Goal: Information Seeking & Learning: Learn about a topic

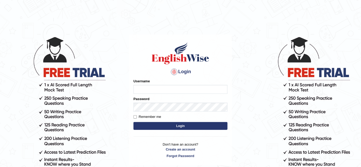
type input "bhuvaneswari_parramatta"
click at [156, 124] on button "Login" at bounding box center [180, 126] width 94 height 8
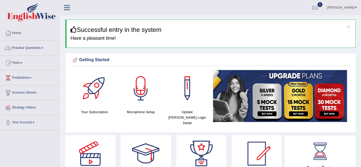
click at [43, 48] on span at bounding box center [42, 47] width 2 height 1
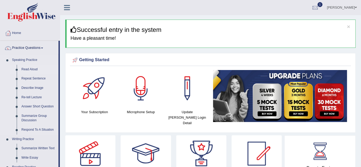
click at [31, 70] on link "Read Aloud" at bounding box center [38, 69] width 39 height 9
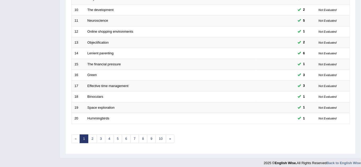
scroll to position [175, 0]
click at [101, 137] on link "3" at bounding box center [101, 138] width 9 height 9
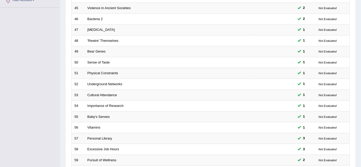
scroll to position [145, 0]
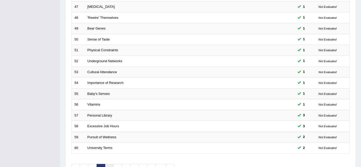
click at [107, 164] on link "4" at bounding box center [109, 168] width 9 height 9
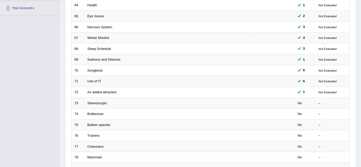
scroll to position [115, 0]
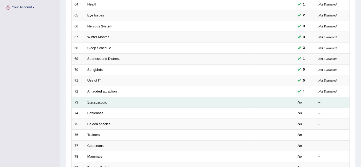
click at [97, 101] on link "Stereoscopic" at bounding box center [97, 102] width 20 height 4
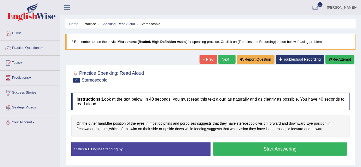
click at [282, 148] on button "Start Answering" at bounding box center [280, 148] width 134 height 13
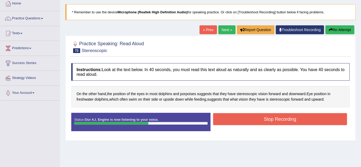
scroll to position [30, 0]
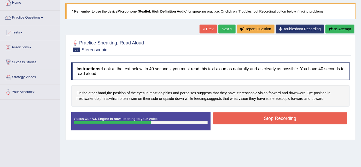
click at [331, 115] on button "Stop Recording" at bounding box center [280, 118] width 134 height 12
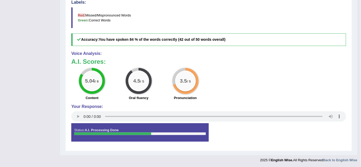
scroll to position [32, 0]
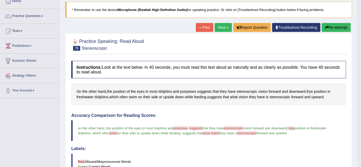
click at [344, 28] on button "Re-Attempt" at bounding box center [336, 27] width 29 height 9
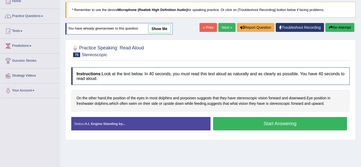
click at [279, 122] on button "Start Answering" at bounding box center [280, 123] width 134 height 13
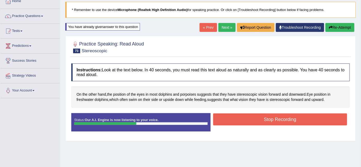
click at [279, 122] on button "Stop Recording" at bounding box center [280, 119] width 134 height 12
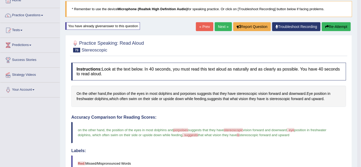
scroll to position [27, 0]
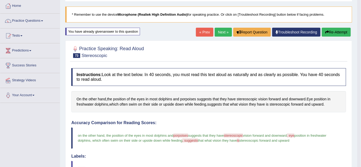
click at [333, 31] on button "Re-Attempt" at bounding box center [336, 32] width 29 height 9
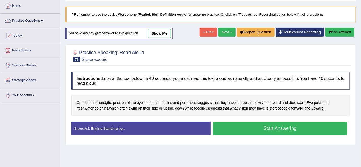
click at [273, 129] on button "Start Answering" at bounding box center [280, 128] width 134 height 13
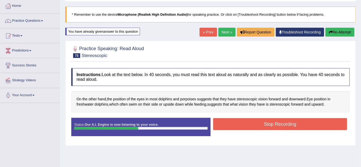
click at [275, 127] on button "Stop Recording" at bounding box center [280, 124] width 134 height 12
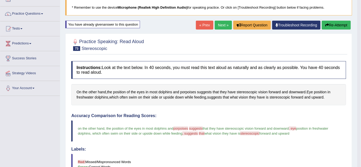
scroll to position [29, 0]
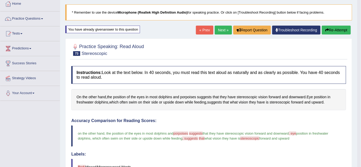
click at [326, 29] on icon "button" at bounding box center [327, 30] width 4 height 4
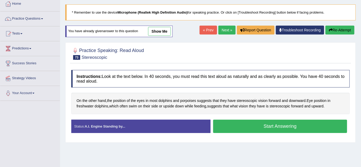
click at [289, 124] on button "Start Answering" at bounding box center [280, 126] width 134 height 13
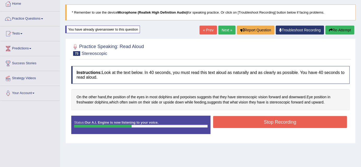
click at [289, 124] on button "Stop Recording" at bounding box center [280, 122] width 134 height 12
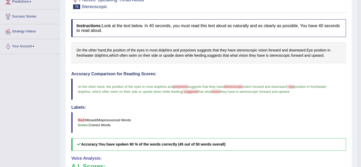
scroll to position [56, 0]
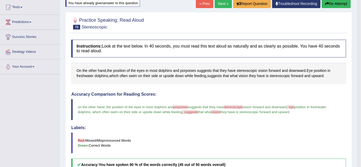
click at [334, 5] on button "Re-Attempt" at bounding box center [336, 3] width 29 height 9
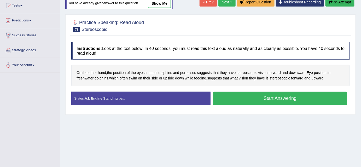
click at [248, 98] on button "Start Answering" at bounding box center [280, 98] width 134 height 13
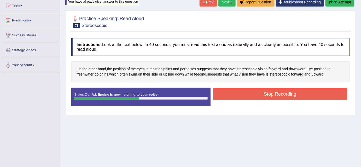
click at [251, 93] on button "Stop Recording" at bounding box center [280, 94] width 134 height 12
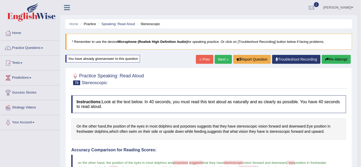
click at [224, 60] on link "Next »" at bounding box center [223, 59] width 17 height 9
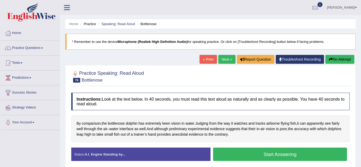
click at [222, 142] on div "Instructions: Look at the text below. In 40 seconds, you must read this text al…" at bounding box center [210, 129] width 281 height 78
click at [228, 149] on button "Start Answering" at bounding box center [280, 153] width 134 height 13
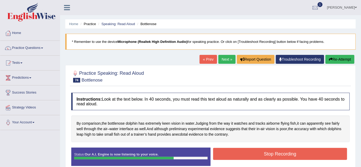
click at [228, 149] on button "Stop Recording" at bounding box center [280, 154] width 134 height 12
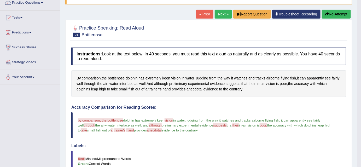
scroll to position [44, 0]
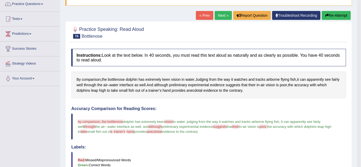
click at [327, 16] on icon "button" at bounding box center [327, 16] width 4 height 4
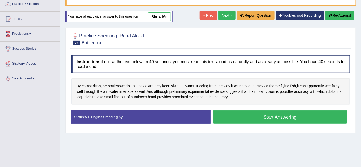
scroll to position [44, 0]
click at [274, 119] on button "Start Answering" at bounding box center [280, 116] width 134 height 13
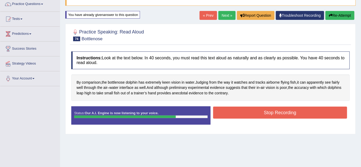
click at [274, 110] on button "Stop Recording" at bounding box center [280, 112] width 134 height 12
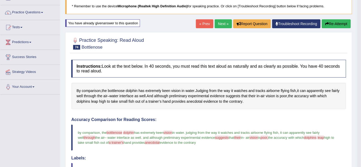
scroll to position [35, 0]
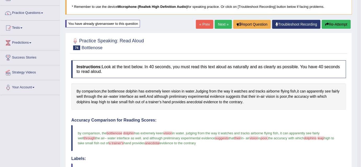
click at [327, 26] on icon "button" at bounding box center [327, 24] width 4 height 4
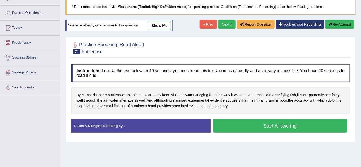
click at [281, 123] on button "Start Answering" at bounding box center [280, 125] width 134 height 13
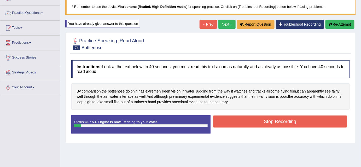
click at [281, 123] on button "Stop Recording" at bounding box center [280, 121] width 134 height 12
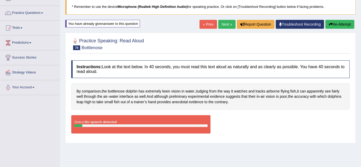
click at [337, 25] on button "Re-Attempt" at bounding box center [339, 24] width 29 height 9
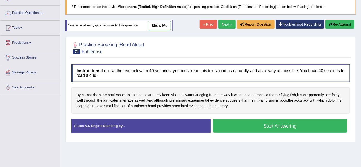
scroll to position [35, 0]
click at [253, 128] on button "Start Answering" at bounding box center [280, 125] width 134 height 13
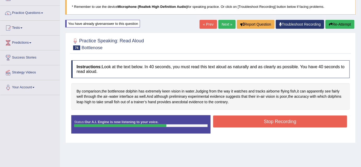
click at [255, 122] on button "Stop Recording" at bounding box center [280, 121] width 134 height 12
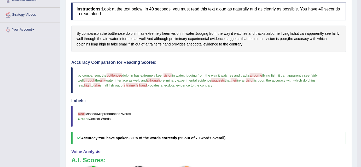
scroll to position [0, 0]
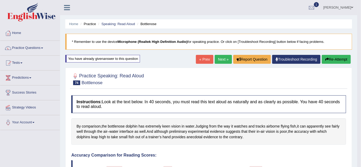
click at [331, 56] on button "Re-Attempt" at bounding box center [336, 59] width 29 height 9
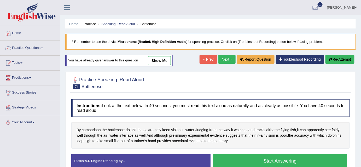
click at [281, 157] on button "Start Answering" at bounding box center [280, 160] width 134 height 13
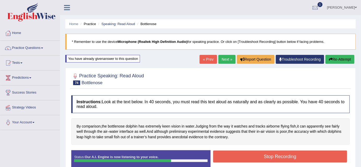
click at [281, 155] on button "Stop Recording" at bounding box center [280, 156] width 134 height 12
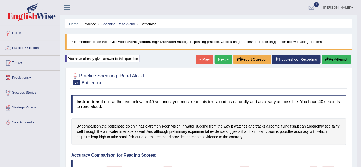
click at [221, 61] on link "Next »" at bounding box center [223, 59] width 17 height 9
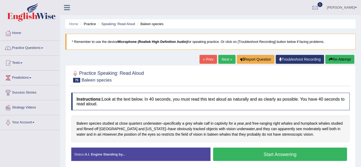
click at [254, 155] on button "Start Answering" at bounding box center [280, 153] width 134 height 13
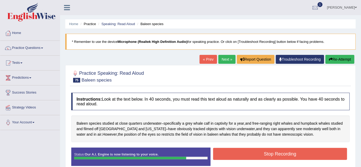
click at [254, 155] on button "Stop Recording" at bounding box center [280, 154] width 134 height 12
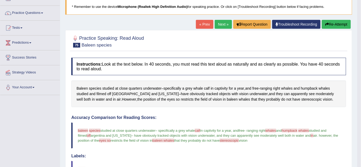
scroll to position [32, 0]
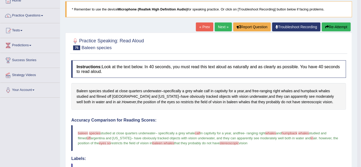
click at [330, 26] on button "Re-Attempt" at bounding box center [336, 26] width 29 height 9
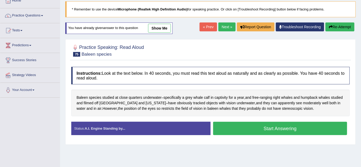
click at [259, 128] on button "Start Answering" at bounding box center [280, 128] width 134 height 13
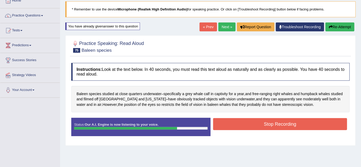
click at [264, 123] on button "Stop Recording" at bounding box center [280, 124] width 134 height 12
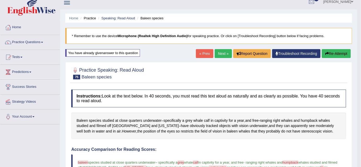
scroll to position [5, 0]
click at [334, 52] on button "Re-Attempt" at bounding box center [336, 53] width 29 height 9
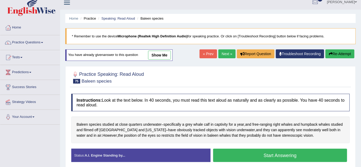
scroll to position [5, 0]
click at [262, 155] on button "Start Answering" at bounding box center [280, 154] width 134 height 13
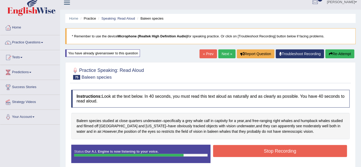
click at [264, 148] on button "Stop Recording" at bounding box center [280, 151] width 134 height 12
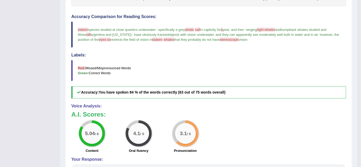
scroll to position [0, 0]
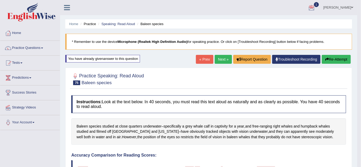
click at [337, 59] on button "Re-Attempt" at bounding box center [336, 59] width 29 height 9
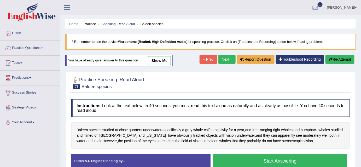
click at [228, 58] on link "Next »" at bounding box center [226, 59] width 17 height 9
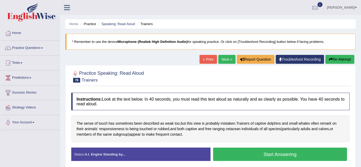
click at [246, 156] on button "Start Answering" at bounding box center [280, 153] width 134 height 13
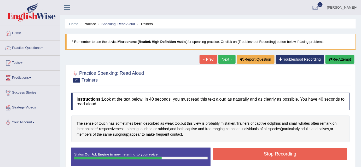
click at [245, 153] on button "Stop Recording" at bounding box center [280, 154] width 134 height 12
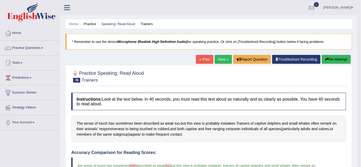
click at [332, 57] on button "Re-Attempt" at bounding box center [336, 59] width 29 height 9
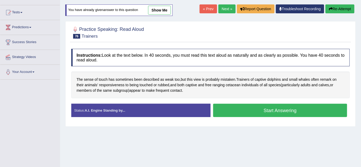
scroll to position [52, 0]
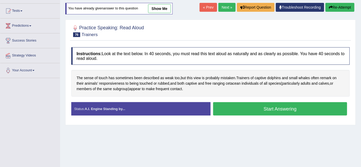
click at [271, 107] on button "Start Answering" at bounding box center [280, 108] width 134 height 13
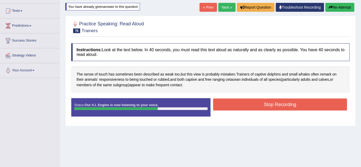
click at [270, 105] on button "Stop Recording" at bounding box center [280, 104] width 134 height 12
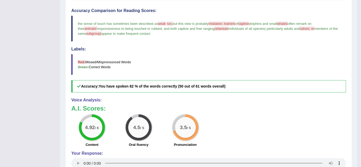
scroll to position [0, 0]
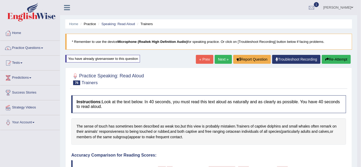
click at [329, 59] on button "Re-Attempt" at bounding box center [336, 59] width 29 height 9
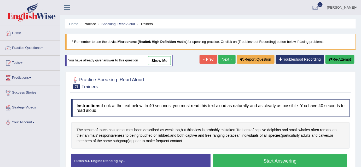
click at [266, 158] on button "Start Answering" at bounding box center [280, 160] width 134 height 13
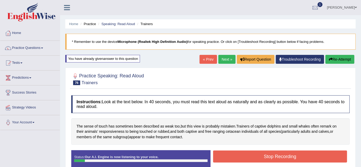
click at [266, 158] on button "Stop Recording" at bounding box center [280, 156] width 134 height 12
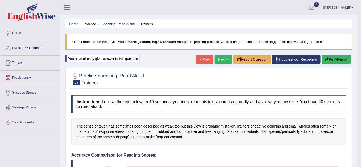
click at [334, 61] on button "Re-Attempt" at bounding box center [336, 59] width 29 height 9
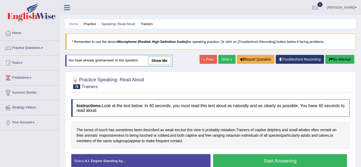
click at [245, 162] on button "Start Answering" at bounding box center [280, 160] width 134 height 13
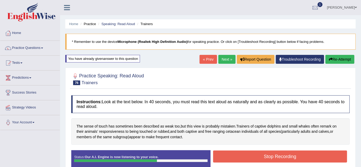
click at [244, 156] on button "Stop Recording" at bounding box center [280, 156] width 134 height 12
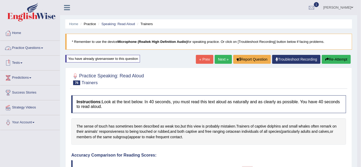
click at [43, 47] on span at bounding box center [42, 47] width 2 height 1
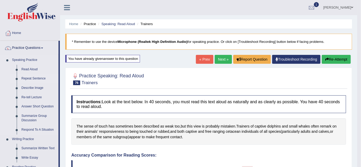
drag, startPoint x: 59, startPoint y: 56, endPoint x: 58, endPoint y: 76, distance: 19.8
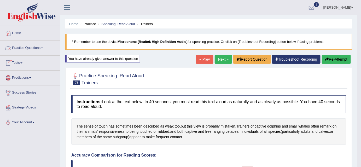
click at [41, 48] on link "Practice Questions" at bounding box center [30, 47] width 60 height 13
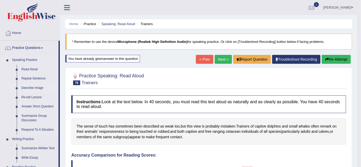
click at [32, 89] on link "Describe Image" at bounding box center [38, 87] width 39 height 9
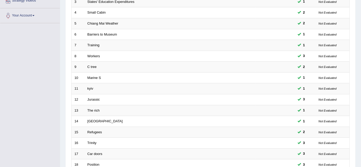
scroll to position [176, 0]
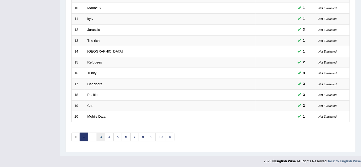
click at [98, 136] on link "3" at bounding box center [101, 137] width 9 height 9
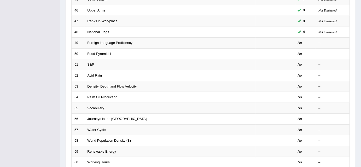
scroll to position [130, 0]
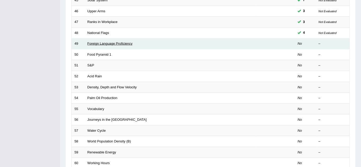
click at [92, 43] on link "Foreign Language Proficiency" at bounding box center [109, 43] width 45 height 4
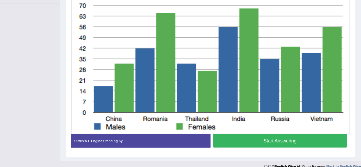
scroll to position [127, 0]
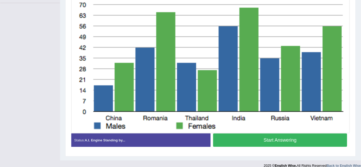
click at [267, 139] on button "Start Answering" at bounding box center [280, 139] width 134 height 13
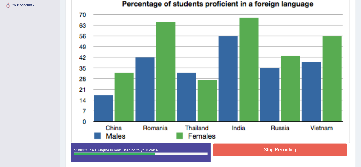
scroll to position [115, 0]
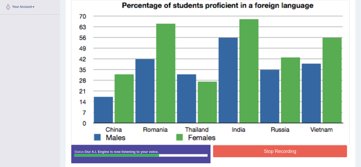
click at [328, 149] on button "Stop Recording" at bounding box center [280, 151] width 134 height 12
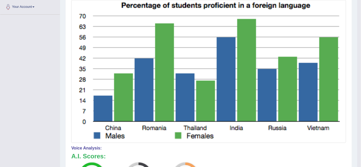
click at [352, 116] on div "Home Practice Speaking: Describe Image Foreign Language Proficiency * Remember …" at bounding box center [208, 83] width 297 height 396
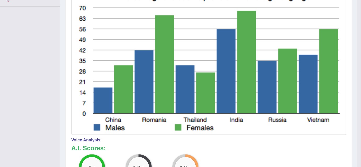
scroll to position [0, 0]
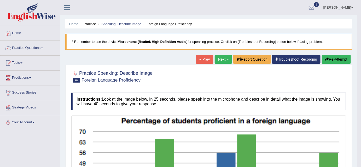
click at [327, 56] on button "Re-Attempt" at bounding box center [336, 59] width 29 height 9
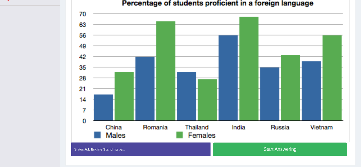
scroll to position [133, 0]
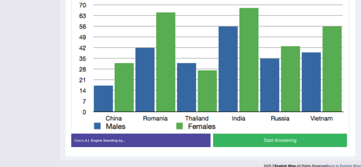
click at [276, 139] on button "Start Answering" at bounding box center [280, 140] width 134 height 13
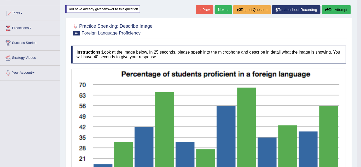
scroll to position [49, 0]
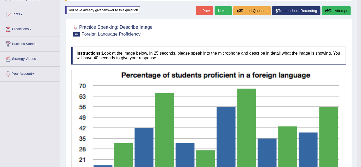
click at [332, 11] on button "Re-Attempt" at bounding box center [336, 10] width 29 height 9
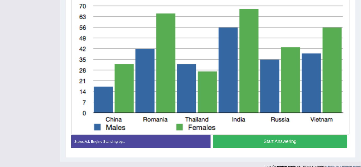
scroll to position [139, 0]
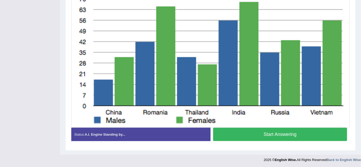
click at [257, 131] on button "Start Answering" at bounding box center [280, 134] width 134 height 13
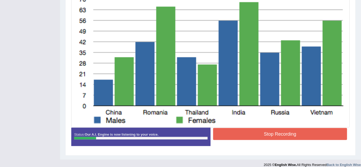
click at [257, 131] on button "Stop Recording" at bounding box center [280, 134] width 134 height 12
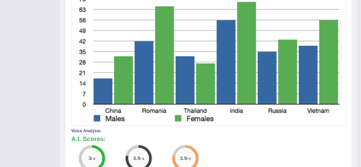
scroll to position [0, 0]
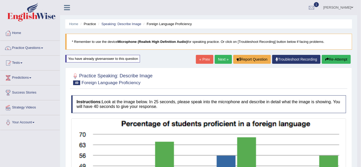
click at [337, 58] on button "Re-Attempt" at bounding box center [336, 59] width 29 height 9
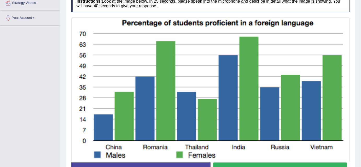
scroll to position [123, 0]
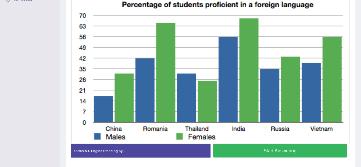
click at [309, 150] on button "Start Answering" at bounding box center [280, 150] width 134 height 13
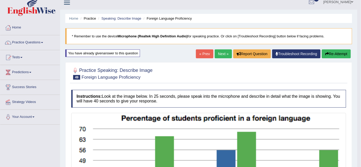
scroll to position [0, 0]
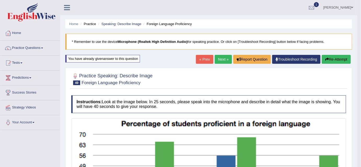
click at [330, 59] on button "Re-Attempt" at bounding box center [336, 59] width 29 height 9
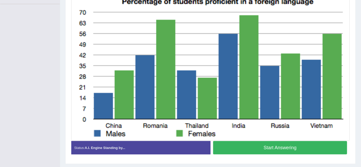
scroll to position [127, 0]
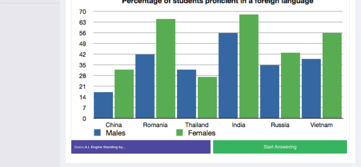
click at [316, 146] on button "Start Answering" at bounding box center [280, 146] width 134 height 13
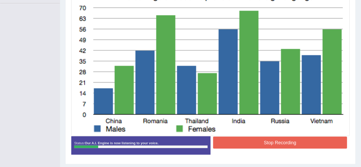
click at [289, 142] on button "Stop Recording" at bounding box center [280, 142] width 134 height 12
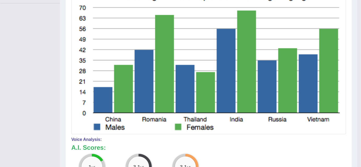
scroll to position [0, 0]
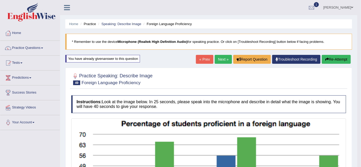
click at [328, 57] on icon "button" at bounding box center [327, 59] width 4 height 4
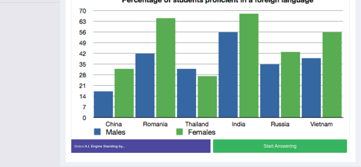
scroll to position [128, 0]
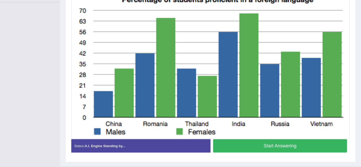
click at [314, 147] on button "Start Answering" at bounding box center [280, 145] width 134 height 13
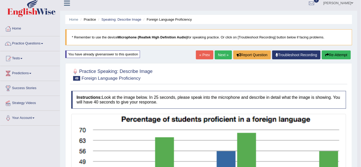
scroll to position [0, 0]
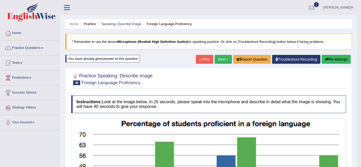
click at [334, 58] on button "Re-Attempt" at bounding box center [336, 59] width 29 height 9
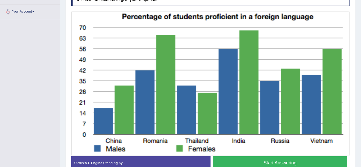
scroll to position [113, 0]
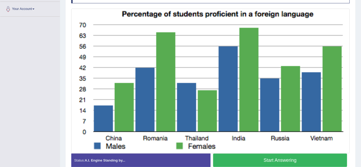
click at [289, 165] on button "Start Answering" at bounding box center [280, 159] width 134 height 13
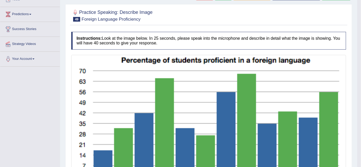
scroll to position [56, 0]
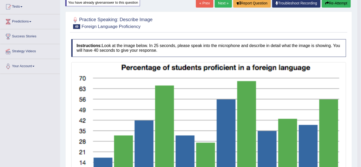
click at [331, 4] on button "Re-Attempt" at bounding box center [336, 3] width 29 height 9
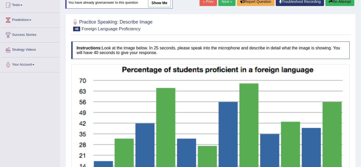
scroll to position [139, 0]
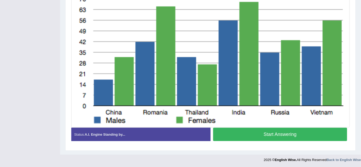
click at [290, 135] on button "Start Answering" at bounding box center [280, 134] width 134 height 13
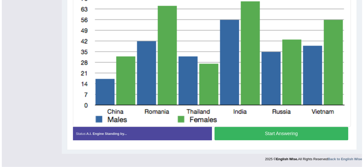
scroll to position [135, 0]
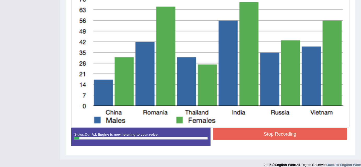
click at [290, 135] on button "Stop Recording" at bounding box center [280, 134] width 134 height 12
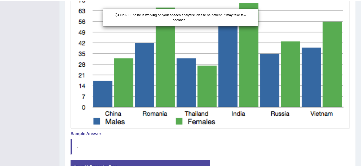
scroll to position [0, 0]
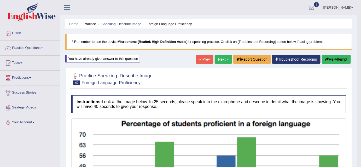
click at [327, 56] on button "Re-Attempt" at bounding box center [336, 59] width 29 height 9
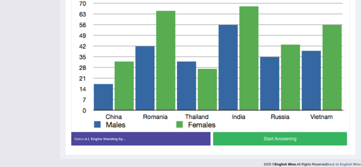
scroll to position [139, 0]
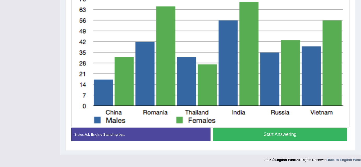
click at [307, 128] on button "Start Answering" at bounding box center [280, 134] width 134 height 13
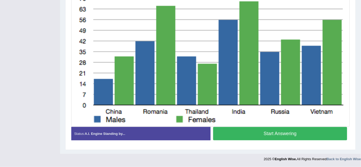
scroll to position [135, 0]
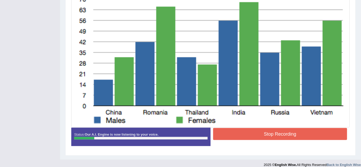
click at [302, 132] on button "Stop Recording" at bounding box center [280, 134] width 134 height 12
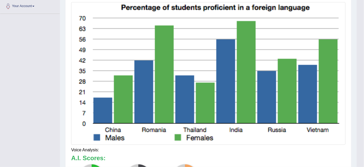
click at [360, 3] on div "Updating answer..." at bounding box center [182, 83] width 364 height 167
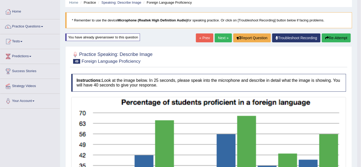
scroll to position [21, 0]
click at [331, 37] on button "Re-Attempt" at bounding box center [336, 37] width 29 height 9
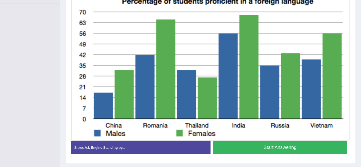
scroll to position [136, 0]
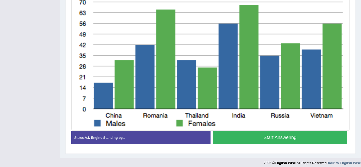
click at [282, 135] on button "Start Answering" at bounding box center [280, 137] width 134 height 13
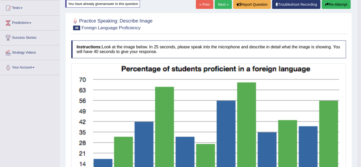
scroll to position [0, 0]
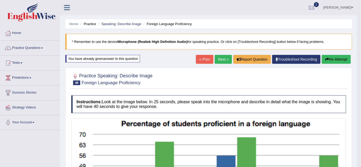
click at [335, 59] on button "Re-Attempt" at bounding box center [336, 59] width 29 height 9
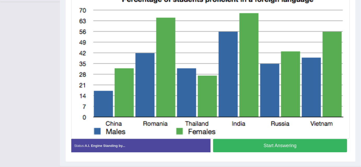
scroll to position [129, 0]
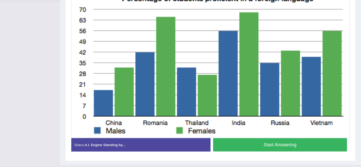
click at [266, 144] on button "Start Answering" at bounding box center [280, 144] width 134 height 13
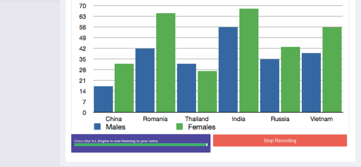
click at [266, 144] on button "Stop Recording" at bounding box center [280, 140] width 134 height 12
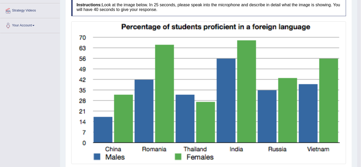
scroll to position [0, 0]
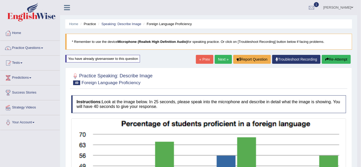
click at [335, 58] on button "Re-Attempt" at bounding box center [336, 59] width 29 height 9
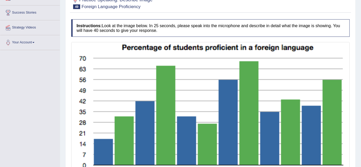
scroll to position [139, 0]
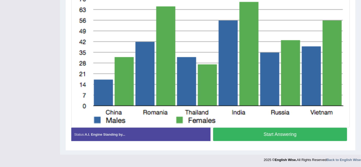
click at [302, 136] on button "Start Answering" at bounding box center [280, 134] width 134 height 13
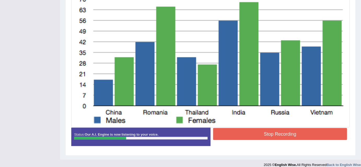
click at [302, 136] on button "Stop Recording" at bounding box center [280, 134] width 134 height 12
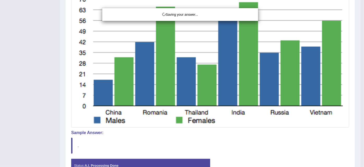
click at [360, 34] on div "Saving your answer..." at bounding box center [182, 83] width 364 height 167
click at [360, 21] on div "Saving your answer..." at bounding box center [182, 83] width 364 height 167
drag, startPoint x: 362, startPoint y: 21, endPoint x: 363, endPoint y: 17, distance: 4.0
click at [360, 17] on div "Saving your answer..." at bounding box center [182, 83] width 364 height 167
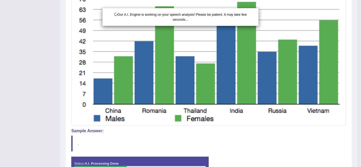
scroll to position [0, 0]
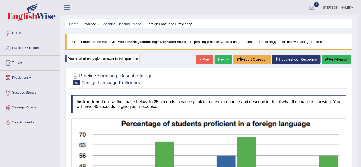
click at [333, 58] on button "Re-Attempt" at bounding box center [336, 59] width 29 height 9
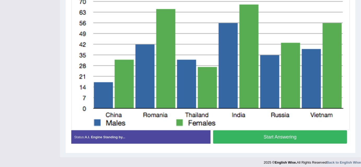
scroll to position [139, 0]
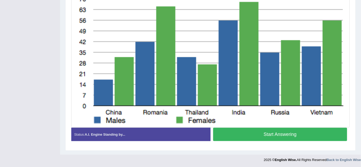
click at [323, 132] on button "Start Answering" at bounding box center [280, 134] width 134 height 13
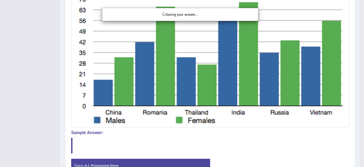
click at [323, 132] on div "Saving your answer..." at bounding box center [182, 83] width 364 height 167
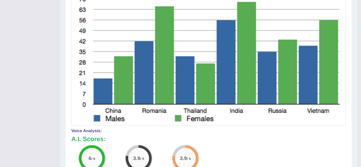
drag, startPoint x: 364, startPoint y: 87, endPoint x: 363, endPoint y: 126, distance: 39.7
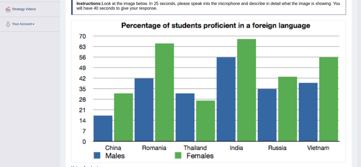
scroll to position [0, 0]
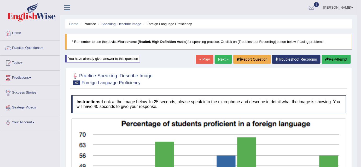
click at [336, 60] on button "Re-Attempt" at bounding box center [336, 59] width 29 height 9
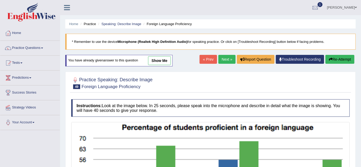
click at [338, 58] on button "Re-Attempt" at bounding box center [339, 59] width 29 height 9
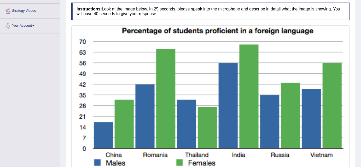
scroll to position [139, 0]
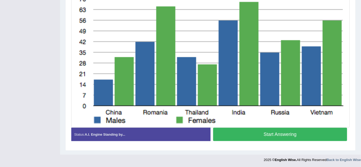
click at [326, 135] on button "Start Answering" at bounding box center [280, 134] width 134 height 13
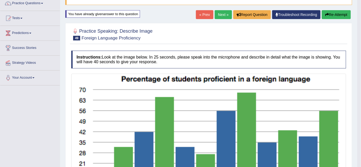
scroll to position [22, 0]
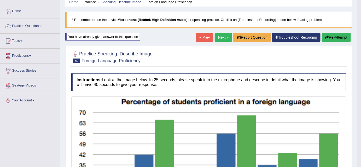
click at [336, 34] on button "Re-Attempt" at bounding box center [336, 37] width 29 height 9
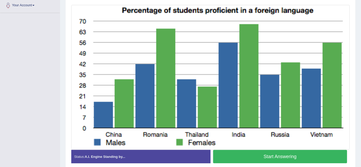
scroll to position [139, 0]
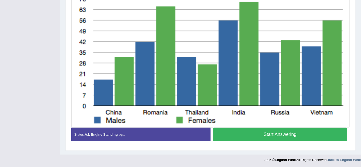
click at [329, 138] on button "Start Answering" at bounding box center [280, 134] width 134 height 13
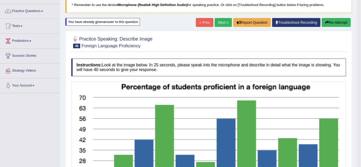
scroll to position [35, 0]
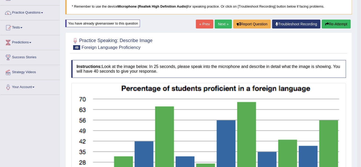
click at [340, 24] on button "Re-Attempt" at bounding box center [336, 24] width 29 height 9
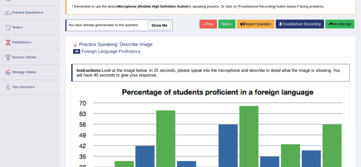
scroll to position [139, 0]
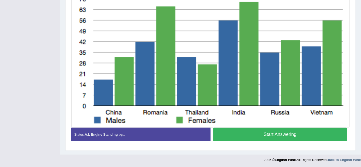
click at [309, 134] on button "Start Answering" at bounding box center [280, 134] width 134 height 13
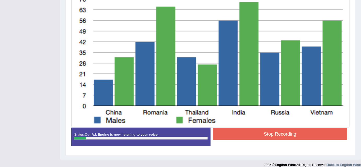
click at [309, 134] on button "Stop Recording" at bounding box center [280, 134] width 134 height 12
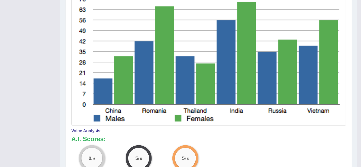
scroll to position [0, 0]
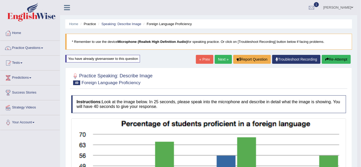
click at [334, 56] on button "Re-Attempt" at bounding box center [336, 59] width 29 height 9
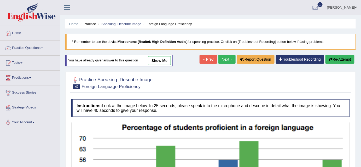
scroll to position [139, 0]
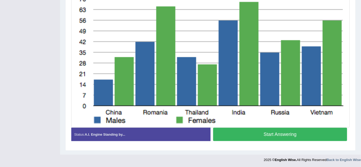
click at [268, 135] on button "Start Answering" at bounding box center [280, 134] width 134 height 13
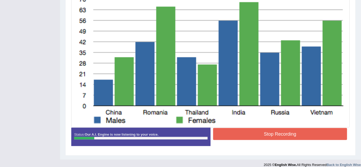
scroll to position [0, 0]
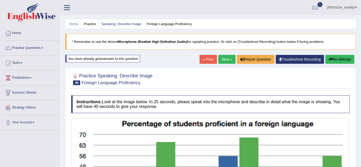
click at [341, 56] on button "Re-Attempt" at bounding box center [339, 59] width 29 height 9
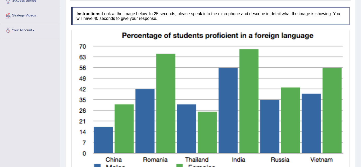
scroll to position [139, 0]
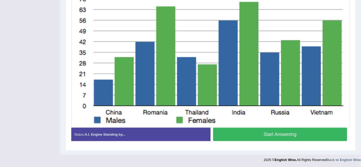
click at [283, 134] on button "Start Answering" at bounding box center [280, 134] width 134 height 13
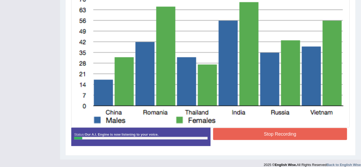
click at [283, 134] on button "Stop Recording" at bounding box center [280, 134] width 134 height 12
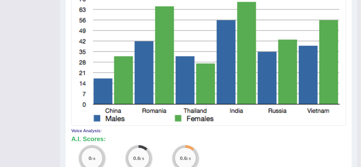
scroll to position [0, 0]
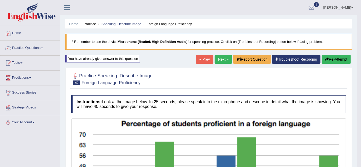
click at [330, 57] on button "Re-Attempt" at bounding box center [336, 59] width 29 height 9
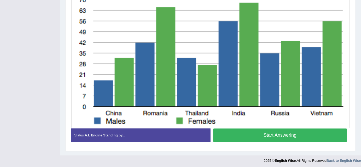
scroll to position [139, 0]
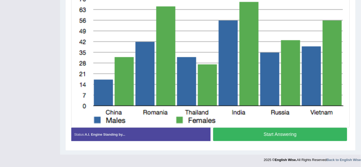
click at [320, 133] on button "Start Answering" at bounding box center [280, 134] width 134 height 13
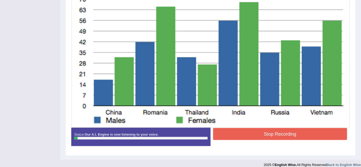
click at [320, 133] on button "Stop Recording" at bounding box center [280, 134] width 134 height 12
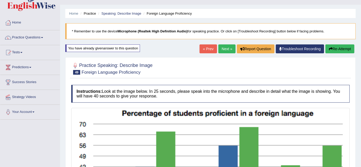
scroll to position [10, 0]
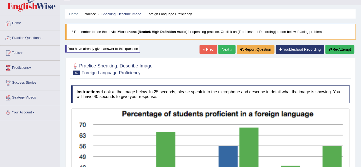
click at [330, 49] on icon "button" at bounding box center [331, 49] width 4 height 4
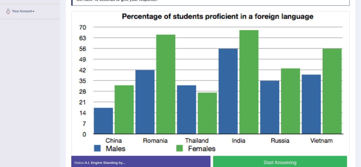
scroll to position [139, 0]
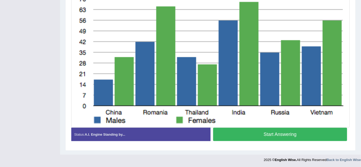
click at [331, 133] on button "Start Answering" at bounding box center [280, 134] width 134 height 13
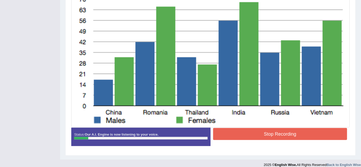
click at [331, 133] on button "Stop Recording" at bounding box center [280, 134] width 134 height 12
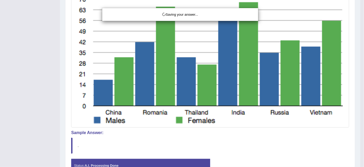
click at [360, 23] on div "Saving your answer..." at bounding box center [182, 83] width 364 height 167
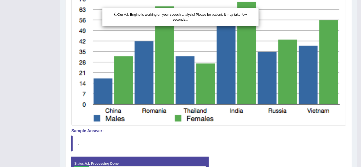
scroll to position [0, 0]
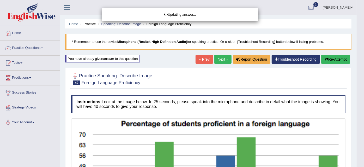
click at [360, 9] on body "Toggle navigation Home Practice Questions Speaking Practice Read Aloud Repeat S…" at bounding box center [182, 83] width 364 height 167
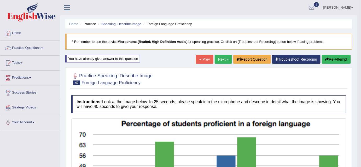
click at [335, 59] on button "Re-Attempt" at bounding box center [336, 59] width 29 height 9
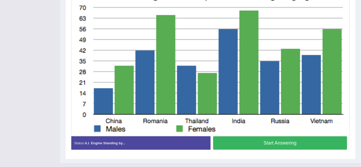
scroll to position [135, 0]
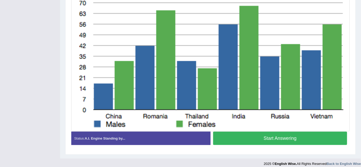
click at [303, 136] on button "Start Answering" at bounding box center [280, 138] width 134 height 13
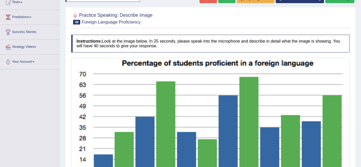
scroll to position [60, 0]
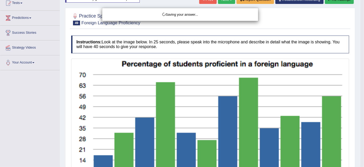
drag, startPoint x: 364, startPoint y: 67, endPoint x: 357, endPoint y: 78, distance: 13.3
click at [364, 110] on div "Saving your answer..." at bounding box center [182, 83] width 364 height 167
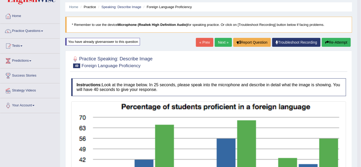
scroll to position [5, 0]
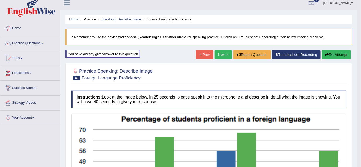
click at [337, 55] on button "Re-Attempt" at bounding box center [336, 54] width 29 height 9
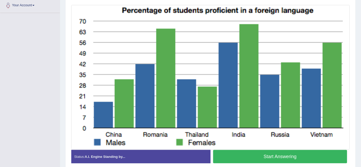
scroll to position [139, 0]
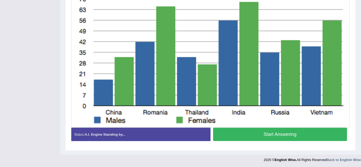
click at [329, 135] on button "Start Answering" at bounding box center [280, 134] width 134 height 13
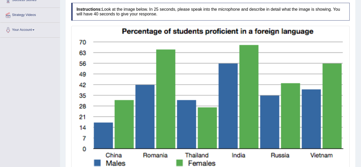
scroll to position [140, 0]
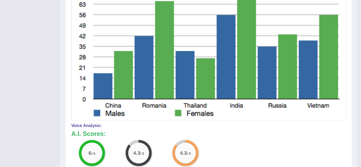
drag, startPoint x: 363, startPoint y: 75, endPoint x: 364, endPoint y: 110, distance: 35.2
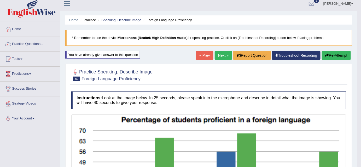
scroll to position [2, 0]
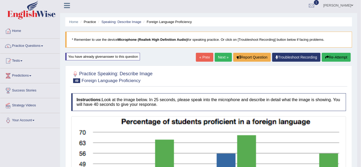
click at [333, 57] on button "Re-Attempt" at bounding box center [336, 57] width 29 height 9
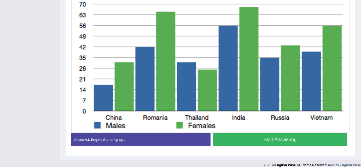
scroll to position [138, 0]
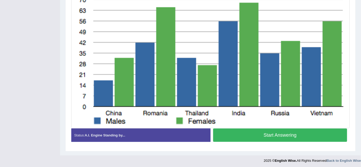
click at [317, 134] on button "Start Answering" at bounding box center [280, 134] width 134 height 13
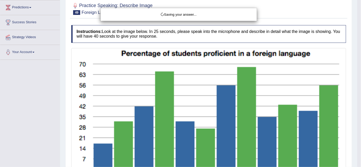
scroll to position [95, 0]
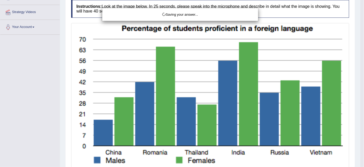
drag, startPoint x: 363, startPoint y: 67, endPoint x: 358, endPoint y: 151, distance: 85.0
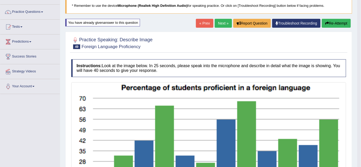
scroll to position [33, 0]
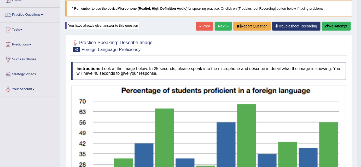
click at [337, 27] on button "Re-Attempt" at bounding box center [336, 26] width 29 height 9
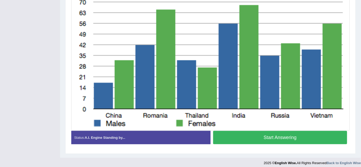
scroll to position [139, 0]
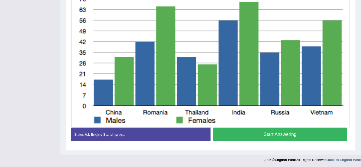
click at [317, 136] on button "Start Answering" at bounding box center [280, 134] width 134 height 13
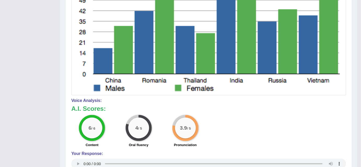
scroll to position [0, 0]
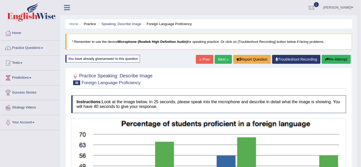
click at [336, 60] on button "Re-Attempt" at bounding box center [336, 59] width 29 height 9
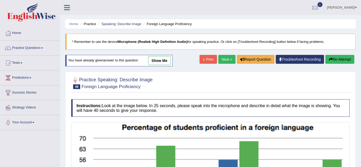
click at [229, 58] on link "Next »" at bounding box center [226, 59] width 17 height 9
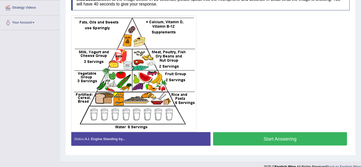
scroll to position [107, 0]
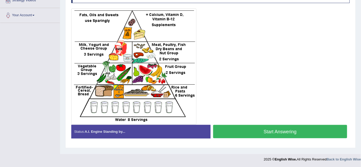
click at [270, 129] on button "Start Answering" at bounding box center [280, 131] width 134 height 13
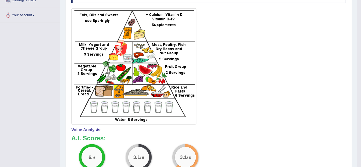
drag, startPoint x: 362, startPoint y: 62, endPoint x: 364, endPoint y: 76, distance: 14.5
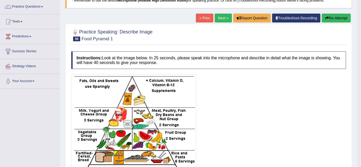
scroll to position [0, 0]
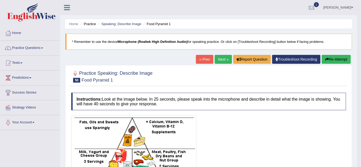
click at [334, 57] on button "Re-Attempt" at bounding box center [336, 59] width 29 height 9
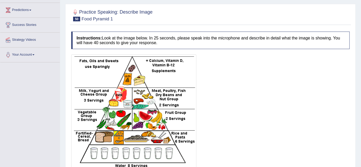
scroll to position [111, 0]
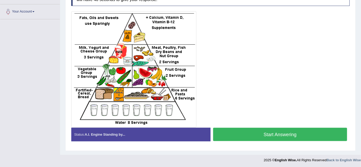
click at [302, 131] on button "Start Answering" at bounding box center [280, 134] width 134 height 13
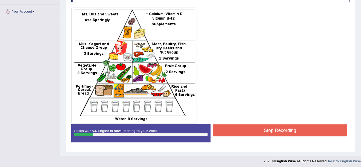
click at [302, 131] on button "Stop Recording" at bounding box center [280, 130] width 134 height 12
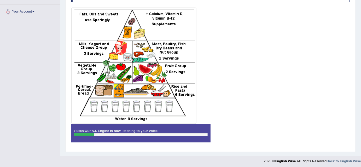
click at [302, 131] on div "Instructions: Look at the image below. In 25 seconds, please speak into the mic…" at bounding box center [210, 65] width 281 height 167
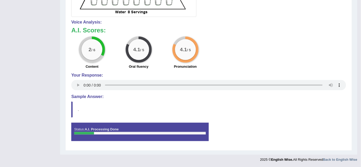
scroll to position [0, 0]
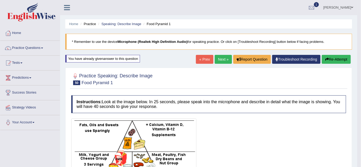
click at [328, 57] on button "Re-Attempt" at bounding box center [336, 59] width 29 height 9
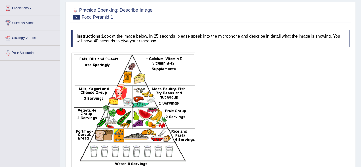
scroll to position [111, 0]
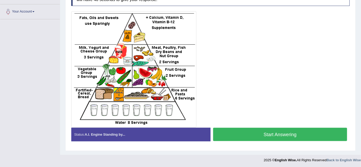
click at [276, 134] on button "Start Answering" at bounding box center [280, 134] width 134 height 13
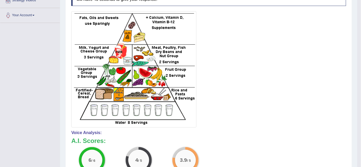
scroll to position [0, 0]
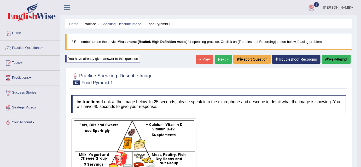
click at [222, 60] on link "Next »" at bounding box center [223, 59] width 17 height 9
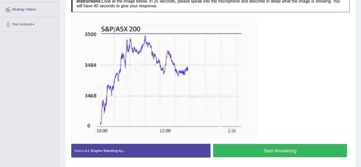
scroll to position [114, 0]
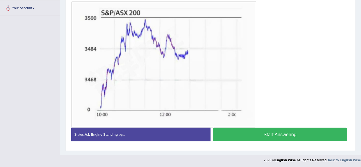
click at [294, 132] on button "Start Answering" at bounding box center [280, 134] width 134 height 13
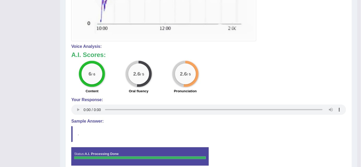
scroll to position [0, 0]
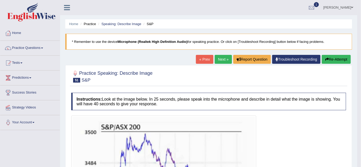
click at [337, 61] on button "Re-Attempt" at bounding box center [336, 59] width 29 height 9
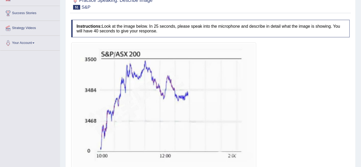
scroll to position [120, 0]
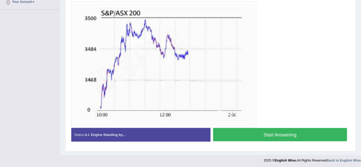
click at [335, 138] on button "Start Answering" at bounding box center [280, 134] width 134 height 13
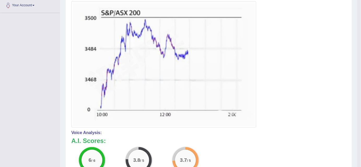
scroll to position [0, 0]
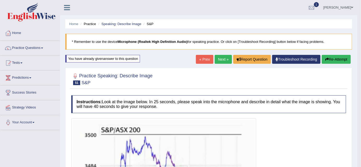
click at [334, 58] on button "Re-Attempt" at bounding box center [336, 59] width 29 height 9
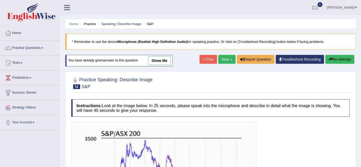
click at [224, 58] on link "Next »" at bounding box center [226, 59] width 17 height 9
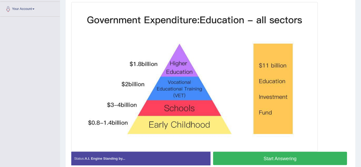
scroll to position [137, 0]
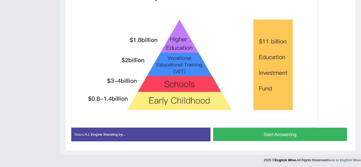
click at [289, 134] on button "Start Answering" at bounding box center [280, 134] width 134 height 13
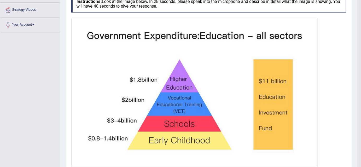
scroll to position [0, 0]
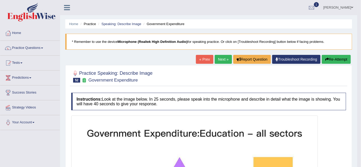
click at [341, 60] on button "Re-Attempt" at bounding box center [336, 59] width 29 height 9
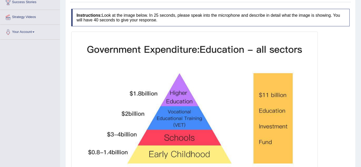
scroll to position [144, 0]
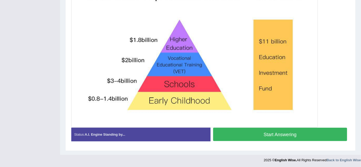
click at [307, 129] on button "Start Answering" at bounding box center [280, 134] width 134 height 13
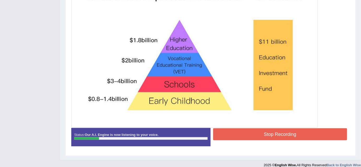
click at [300, 135] on button "Stop Recording" at bounding box center [280, 134] width 134 height 12
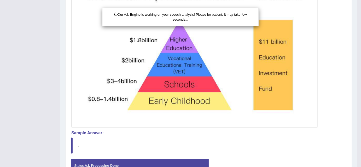
scroll to position [0, 0]
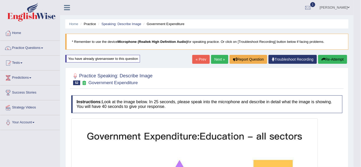
click at [360, 25] on html "Toggle navigation Home Practice Questions Speaking Practice Read Aloud Repeat S…" at bounding box center [180, 83] width 361 height 167
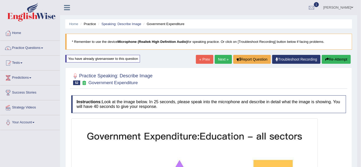
click at [330, 57] on button "Re-Attempt" at bounding box center [336, 59] width 29 height 9
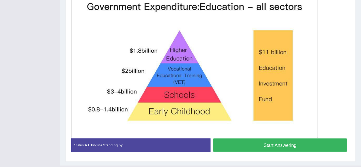
scroll to position [134, 0]
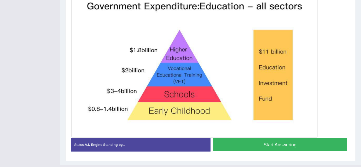
click at [323, 142] on button "Start Answering" at bounding box center [280, 144] width 134 height 13
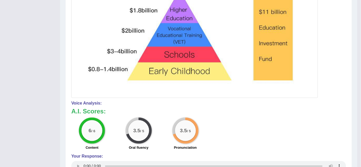
scroll to position [171, 0]
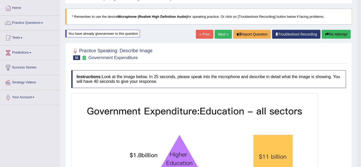
click at [343, 35] on button "Re-Attempt" at bounding box center [336, 34] width 29 height 9
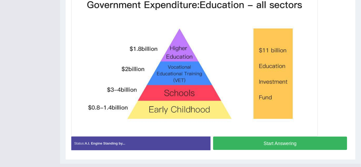
scroll to position [144, 0]
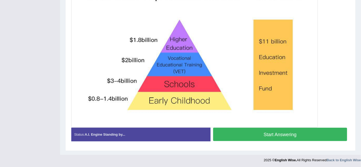
click at [303, 132] on button "Start Answering" at bounding box center [280, 134] width 134 height 13
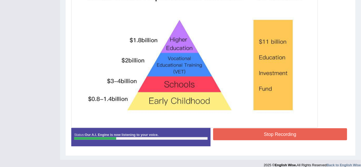
click at [285, 134] on button "Stop Recording" at bounding box center [280, 134] width 134 height 12
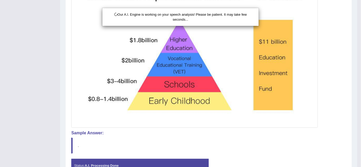
scroll to position [0, 0]
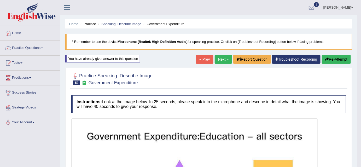
click at [328, 61] on button "Re-Attempt" at bounding box center [336, 59] width 29 height 9
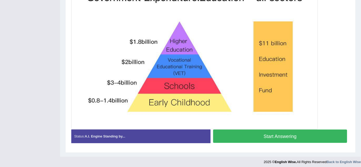
scroll to position [144, 0]
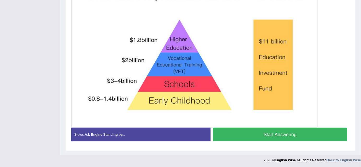
click at [328, 130] on button "Start Answering" at bounding box center [280, 134] width 134 height 13
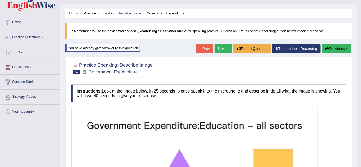
scroll to position [9, 0]
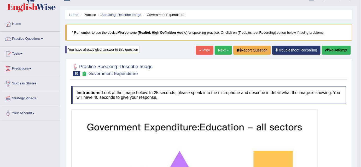
click at [329, 50] on button "Re-Attempt" at bounding box center [336, 50] width 29 height 9
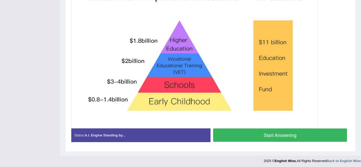
scroll to position [144, 0]
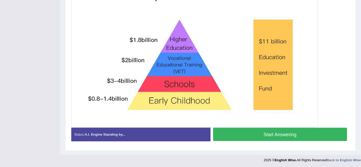
click at [332, 131] on button "Start Answering" at bounding box center [280, 134] width 134 height 13
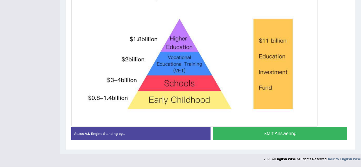
scroll to position [140, 0]
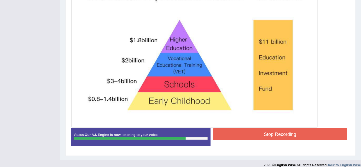
drag, startPoint x: 317, startPoint y: 123, endPoint x: 364, endPoint y: 68, distance: 72.2
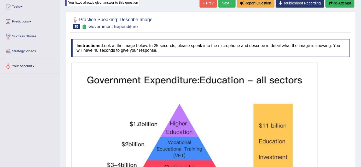
scroll to position [56, 0]
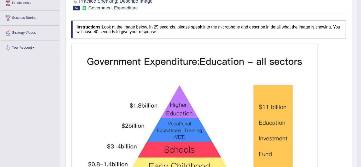
drag, startPoint x: 363, startPoint y: 47, endPoint x: 364, endPoint y: 84, distance: 36.8
click at [360, 84] on html "Toggle navigation Home Practice Questions Speaking Practice Read Aloud Repeat S…" at bounding box center [180, 8] width 361 height 167
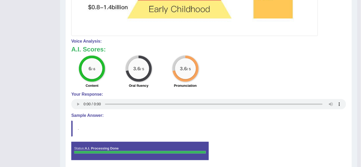
scroll to position [241, 0]
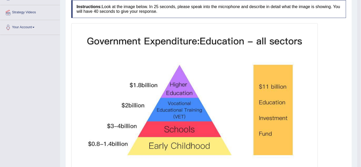
scroll to position [0, 0]
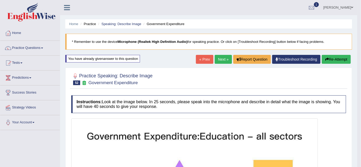
click at [339, 58] on button "Re-Attempt" at bounding box center [336, 59] width 29 height 9
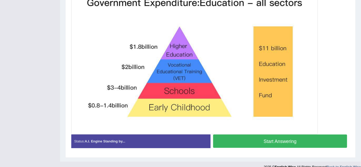
scroll to position [139, 0]
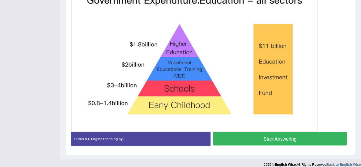
click at [326, 135] on button "Start Answering" at bounding box center [280, 138] width 134 height 13
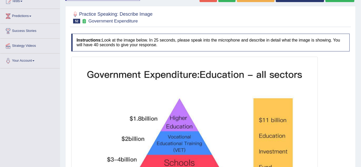
scroll to position [61, 0]
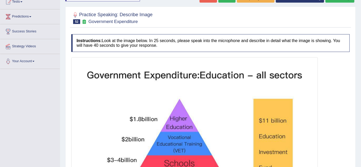
click at [360, 58] on html "Toggle navigation Home Practice Questions Speaking Practice Read Aloud Repeat S…" at bounding box center [180, 22] width 361 height 167
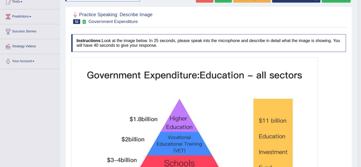
drag, startPoint x: 364, startPoint y: 60, endPoint x: 364, endPoint y: 135, distance: 74.9
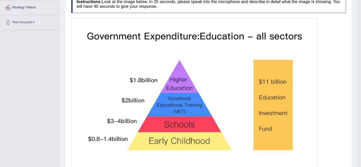
scroll to position [0, 0]
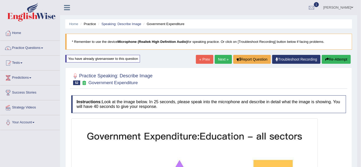
click at [343, 59] on button "Re-Attempt" at bounding box center [336, 59] width 29 height 9
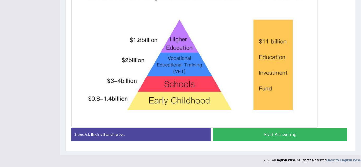
scroll to position [144, 0]
click at [301, 133] on button "Start Answering" at bounding box center [280, 134] width 134 height 13
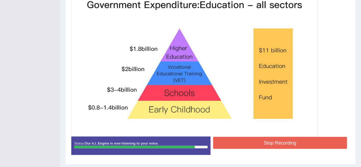
scroll to position [132, 0]
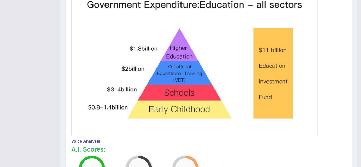
drag, startPoint x: 364, startPoint y: 92, endPoint x: 364, endPoint y: 124, distance: 31.8
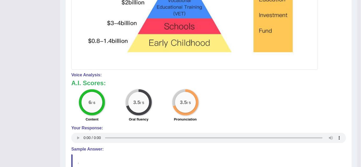
scroll to position [197, 0]
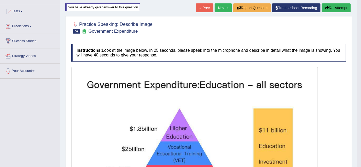
click at [344, 10] on button "Re-Attempt" at bounding box center [336, 7] width 29 height 9
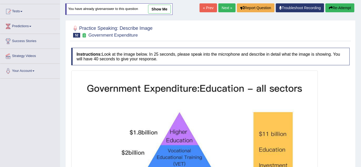
scroll to position [144, 0]
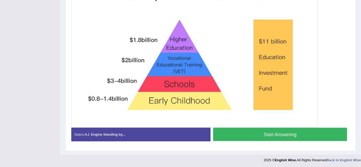
click at [307, 135] on button "Start Answering" at bounding box center [280, 134] width 134 height 13
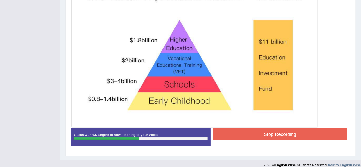
scroll to position [0, 0]
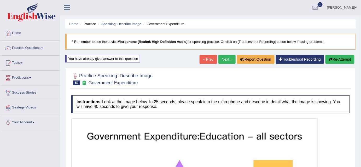
click at [335, 58] on button "Re-Attempt" at bounding box center [339, 59] width 29 height 9
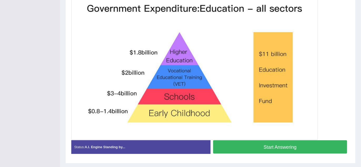
scroll to position [131, 0]
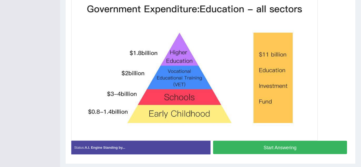
click at [302, 149] on button "Start Answering" at bounding box center [280, 147] width 134 height 13
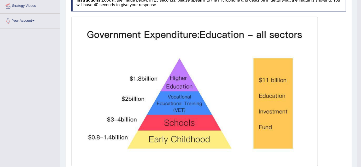
scroll to position [0, 0]
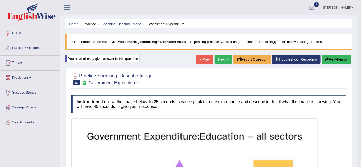
click at [341, 60] on button "Re-Attempt" at bounding box center [336, 59] width 29 height 9
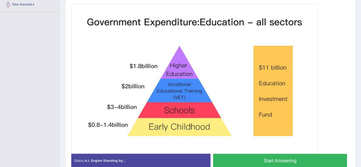
scroll to position [144, 0]
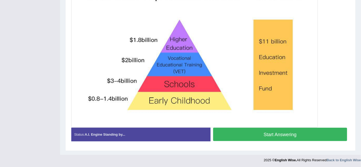
click at [299, 134] on button "Start Answering" at bounding box center [280, 134] width 134 height 13
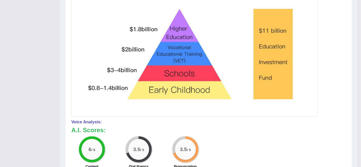
scroll to position [152, 0]
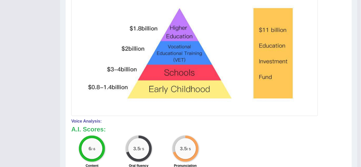
drag, startPoint x: 361, startPoint y: 74, endPoint x: 364, endPoint y: 107, distance: 33.3
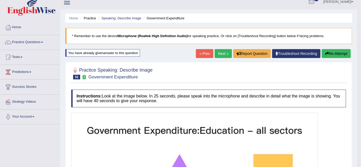
click at [334, 50] on button "Re-Attempt" at bounding box center [336, 53] width 29 height 9
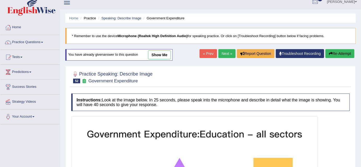
scroll to position [144, 0]
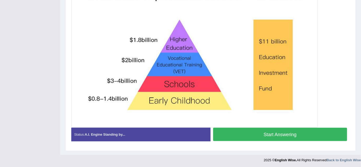
click at [319, 135] on button "Start Answering" at bounding box center [280, 134] width 134 height 13
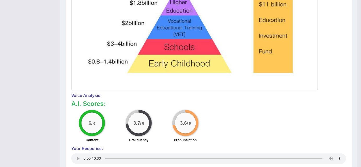
scroll to position [0, 0]
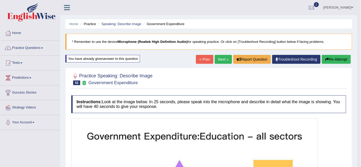
click at [330, 55] on button "Re-Attempt" at bounding box center [336, 59] width 29 height 9
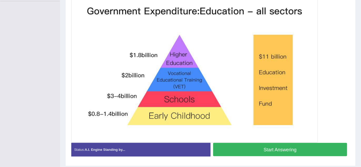
scroll to position [144, 0]
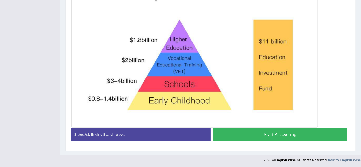
click at [337, 133] on button "Start Answering" at bounding box center [280, 134] width 134 height 13
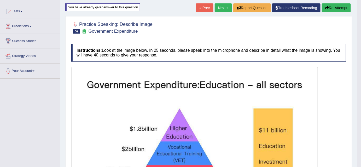
scroll to position [47, 0]
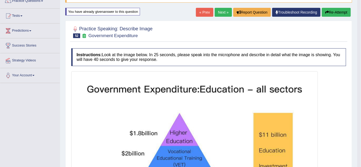
click at [341, 13] on button "Re-Attempt" at bounding box center [336, 12] width 29 height 9
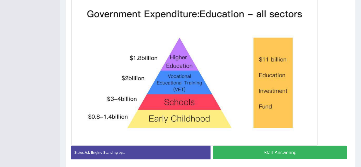
scroll to position [144, 0]
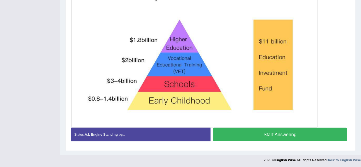
click at [308, 130] on button "Start Answering" at bounding box center [280, 134] width 134 height 13
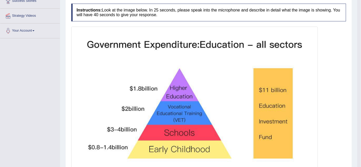
scroll to position [0, 0]
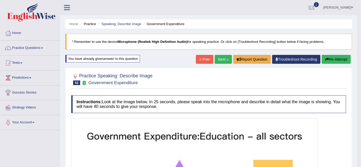
click at [340, 55] on button "Re-Attempt" at bounding box center [336, 59] width 29 height 9
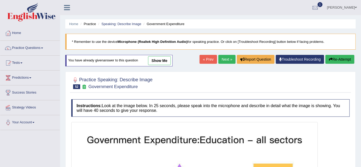
click at [227, 57] on link "Next »" at bounding box center [226, 59] width 17 height 9
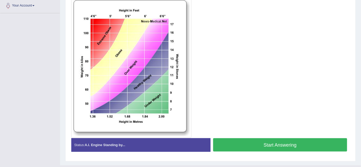
scroll to position [117, 0]
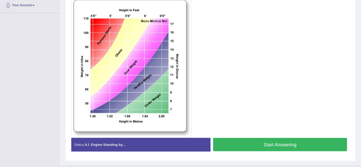
click at [280, 141] on button "Start Answering" at bounding box center [280, 144] width 134 height 13
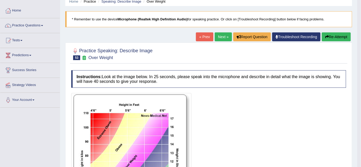
scroll to position [22, 0]
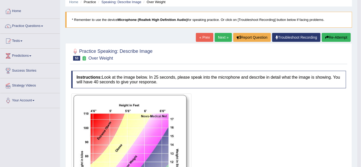
click at [338, 37] on button "Re-Attempt" at bounding box center [336, 37] width 29 height 9
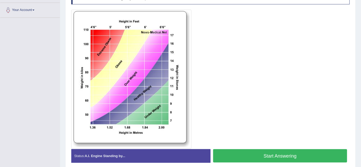
scroll to position [113, 0]
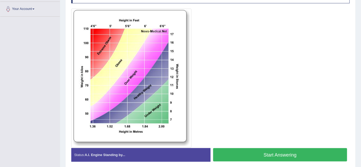
click at [310, 155] on button "Start Answering" at bounding box center [280, 154] width 134 height 13
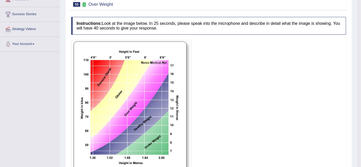
scroll to position [11, 0]
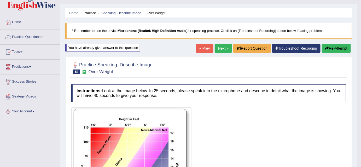
click at [43, 36] on link "Practice Questions" at bounding box center [30, 36] width 60 height 13
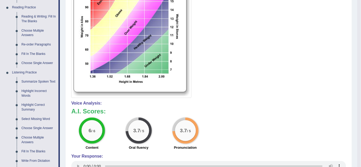
scroll to position [159, 0]
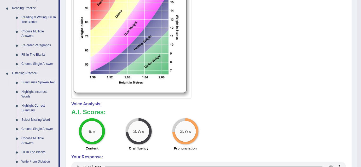
click at [39, 83] on link "Summarize Spoken Text" at bounding box center [38, 82] width 39 height 9
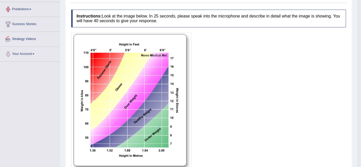
scroll to position [140, 0]
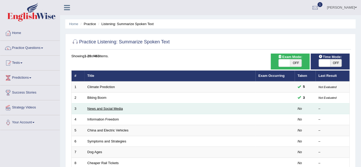
click at [113, 108] on link "News and Social Media" at bounding box center [104, 108] width 35 height 4
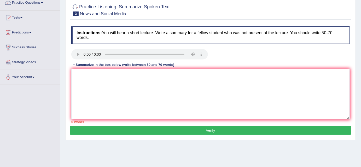
scroll to position [44, 0]
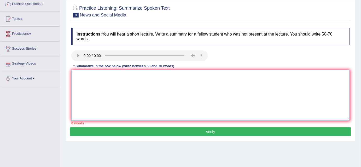
click at [97, 76] on textarea at bounding box center [210, 95] width 278 height 51
click at [142, 75] on textarea "The lecture was centered on technologie" at bounding box center [210, 95] width 278 height 51
click at [146, 76] on textarea "The lecture was centered on "Technologie"" at bounding box center [210, 95] width 278 height 51
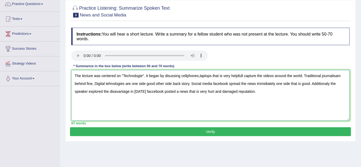
click at [243, 75] on textarea "The lecture was centered on "Technologie". It began by disussing cellphones,lap…" at bounding box center [210, 95] width 278 height 51
click at [252, 92] on textarea "The lecture was centered on "Technologie". It began by disussing cellphones,lap…" at bounding box center [210, 95] width 278 height 51
type textarea "The lecture was centered on "Technologie". It began by disussing cellphones,lap…"
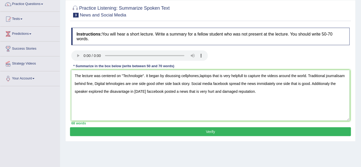
click at [212, 133] on button "Verify" at bounding box center [210, 131] width 281 height 9
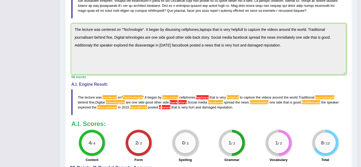
scroll to position [151, 0]
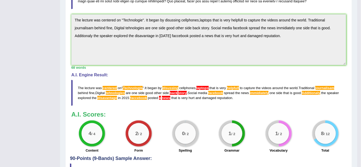
click at [240, 91] on span "the" at bounding box center [237, 93] width 5 height 4
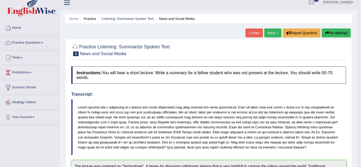
click at [325, 32] on icon "button" at bounding box center [327, 33] width 4 height 4
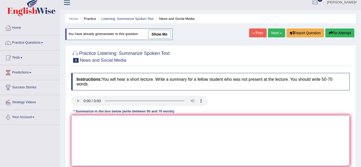
click at [82, 128] on textarea at bounding box center [210, 140] width 278 height 51
paste textarea "The lecture was centered on "Technologie". It began by disussing cellphones,lap…"
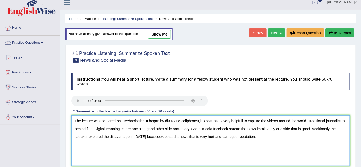
click at [142, 120] on textarea "The lecture was centered on "Technologie". It began by disussing cellphones,lap…" at bounding box center [210, 140] width 278 height 51
click at [175, 128] on textarea "The lecture was centered on "Technologies". It began by disussing cellphones,la…" at bounding box center [210, 140] width 278 height 51
click at [148, 137] on textarea "The lecture was centered on "Technologies". It began by disussing cellphones,la…" at bounding box center [210, 140] width 278 height 51
click at [244, 120] on textarea "The lecture was centered on "Technologies". It began by disussing cellphones,la…" at bounding box center [210, 140] width 278 height 51
click at [342, 120] on textarea "The lecture was centered on "Technologies". It began by disussing cellphones,la…" at bounding box center [210, 140] width 278 height 51
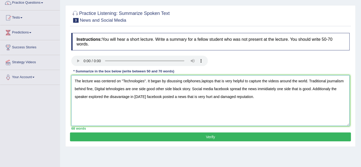
scroll to position [46, 0]
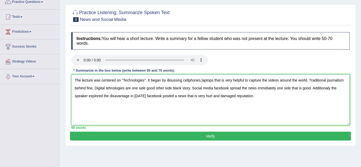
type textarea "The lecture was centered on "Technologies". It began by disussing cellphones,la…"
click at [198, 135] on button "Verify" at bounding box center [210, 136] width 281 height 9
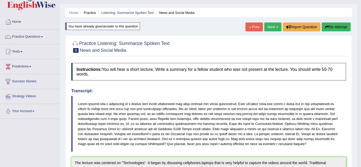
scroll to position [0, 0]
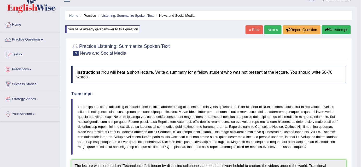
click at [358, 39] on body "Toggle navigation Home Practice Questions Speaking Practice Read Aloud Repeat S…" at bounding box center [180, 75] width 361 height 167
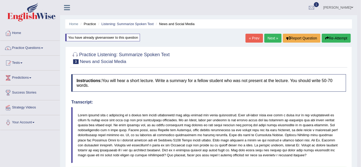
click at [358, 39] on body "Toggle navigation Home Practice Questions Speaking Practice Read Aloud Repeat S…" at bounding box center [180, 83] width 361 height 167
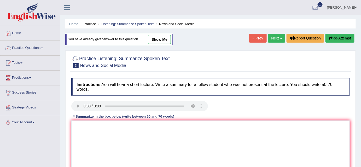
scroll to position [107, 0]
